Goal: Ask a question

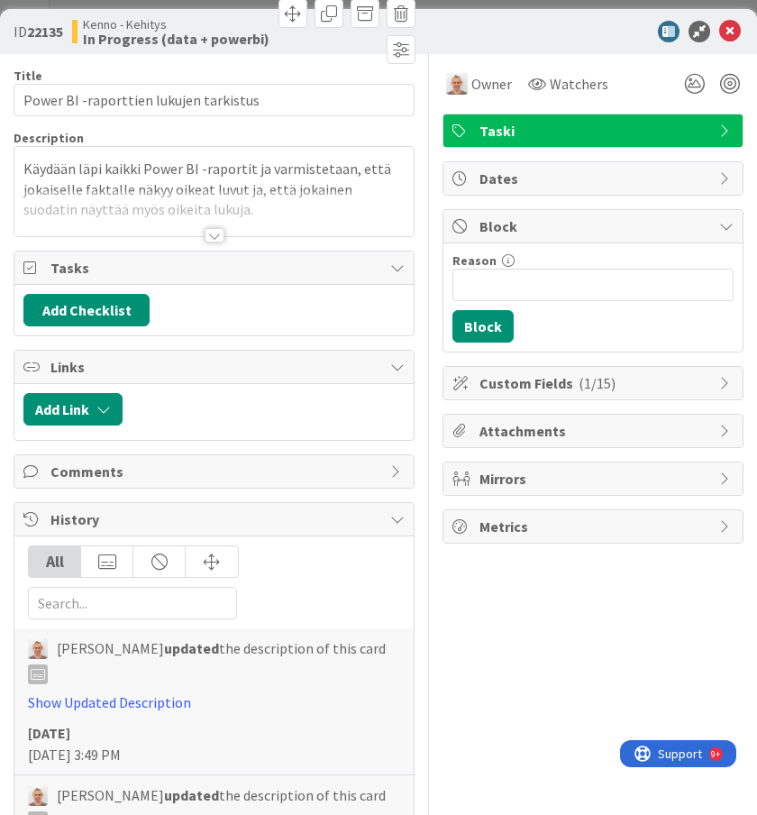
click at [215, 230] on div at bounding box center [215, 235] width 20 height 14
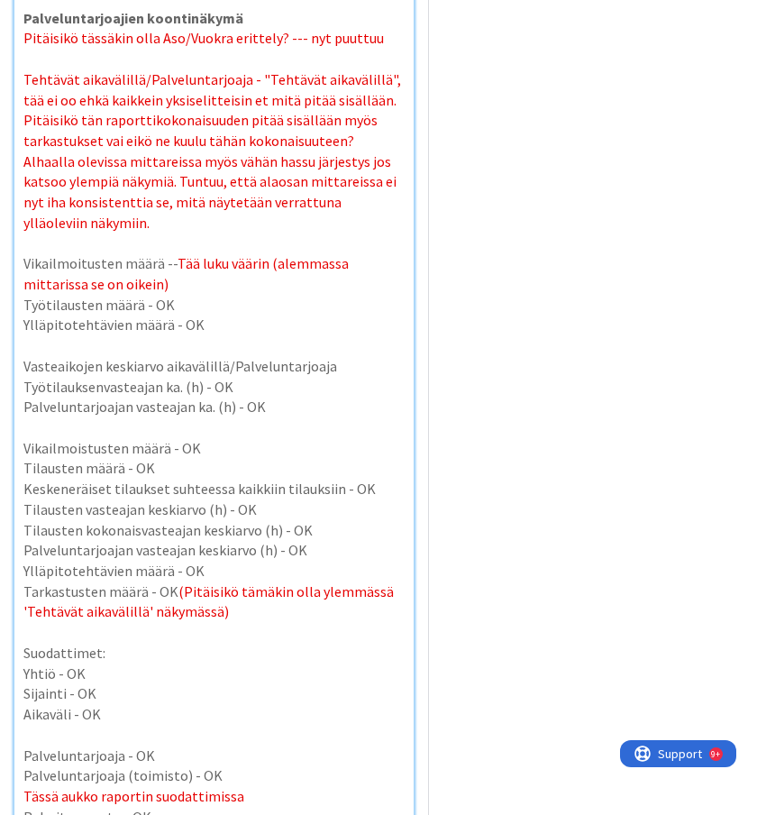
scroll to position [7667, 0]
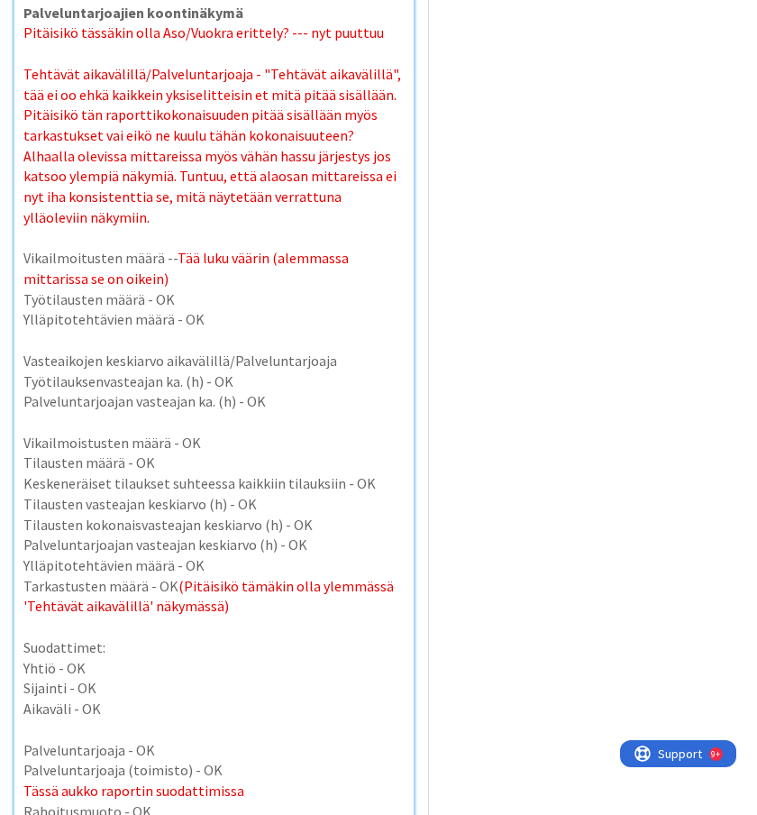
click at [278, 781] on p "Tässä aukko raportin suodattimissa" at bounding box center [213, 791] width 381 height 21
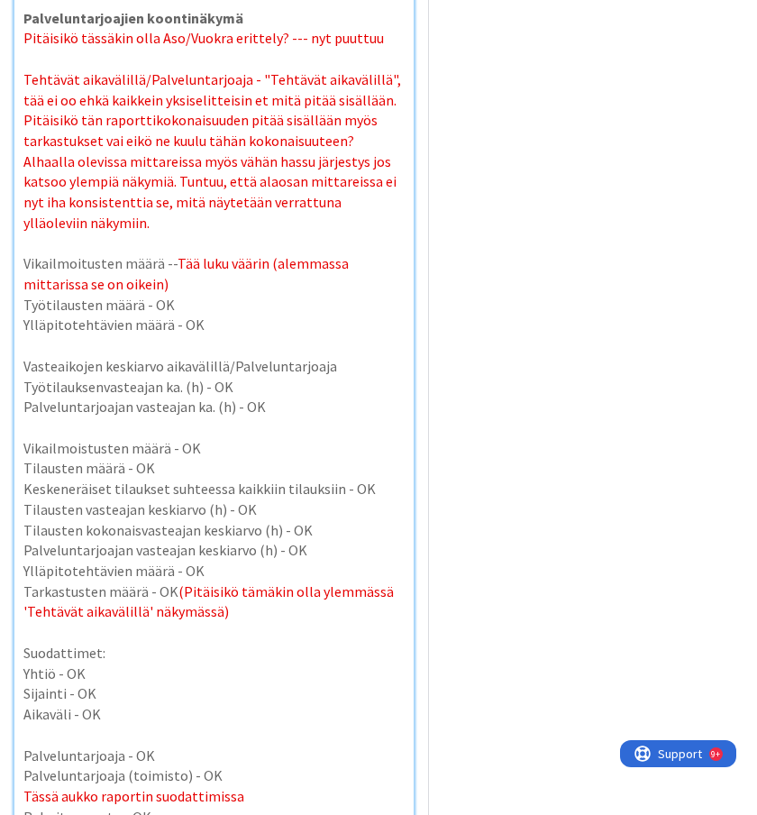
scroll to position [7660, 0]
click at [255, 582] on p "Tarkastusten määrä - OK (Pitäisikö tämäkin olla ylemmässä 'Tehtävät aikavälillä…" at bounding box center [213, 602] width 381 height 41
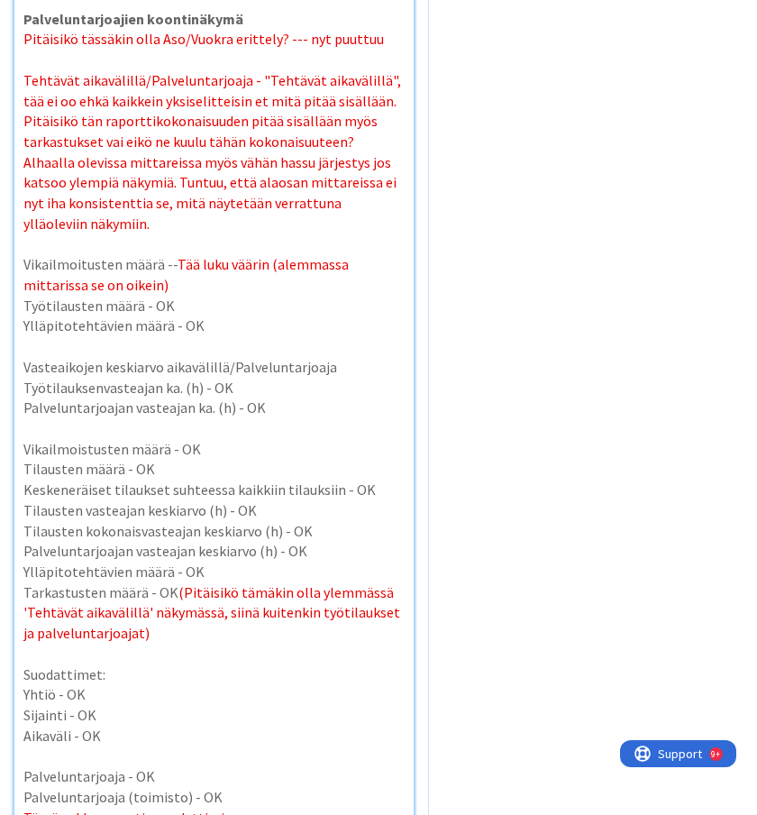
click at [83, 583] on span "(Pitäisikö tämäkin olla ylemmässä 'Tehtävät aikavälillä' näkymässä, siinä kuite…" at bounding box center [212, 612] width 379 height 59
click at [402, 582] on p "Tarkastusten määrä - OK (Pitäisikö tämäkin olla ylemmässä 'Tehtävät aikavälillä…" at bounding box center [213, 612] width 381 height 61
click at [120, 583] on span "(Pitäisikö tämäkin olla ylemmässä 'Tehtävät aikavälillä' näkymässä, siinä kuite…" at bounding box center [214, 612] width 383 height 59
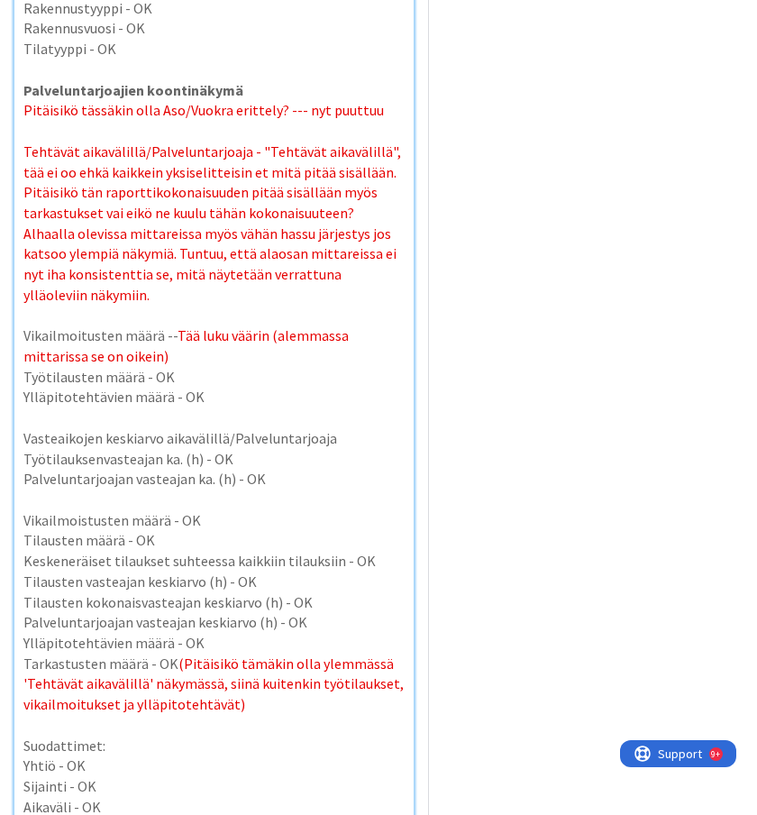
scroll to position [7588, 0]
